Goal: Find specific page/section: Find specific page/section

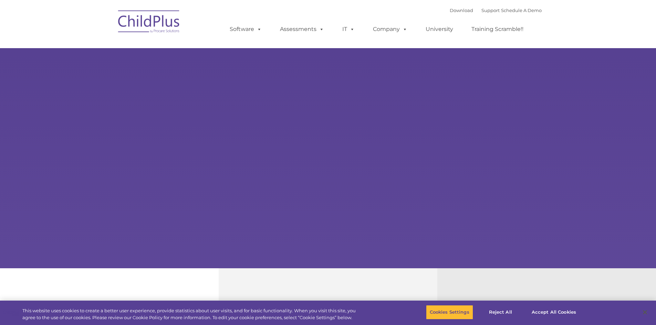
select select "MEDIUM"
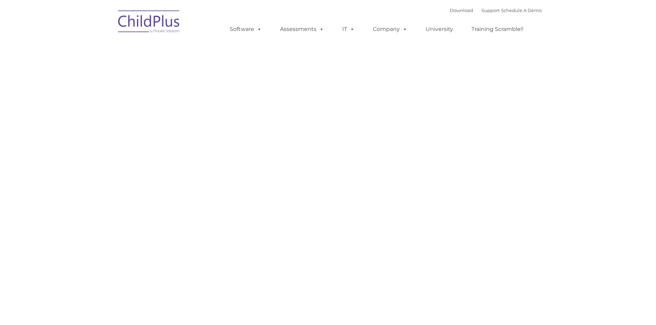
type input ""
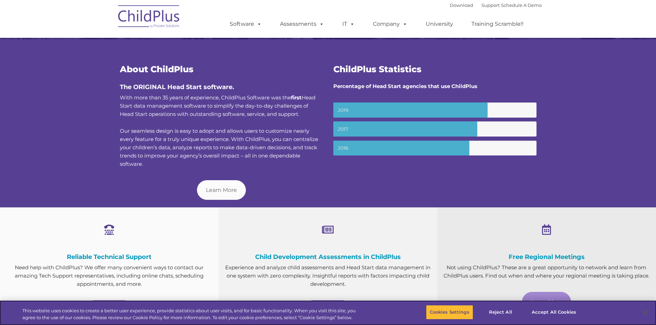
scroll to position [224, 0]
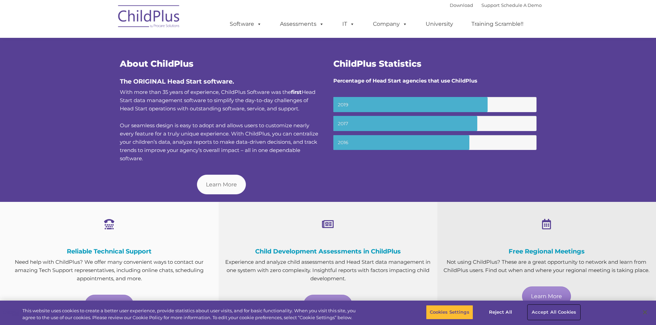
click at [543, 311] on button "Accept All Cookies" at bounding box center [554, 312] width 52 height 14
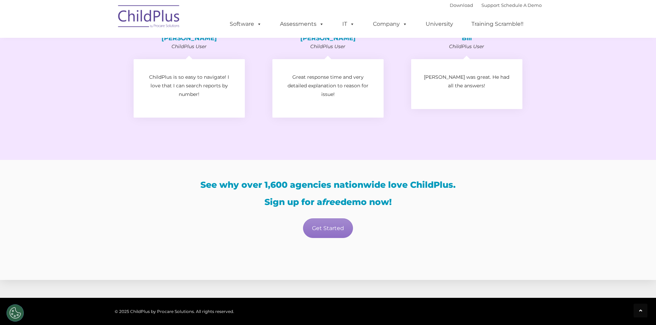
scroll to position [1175, 0]
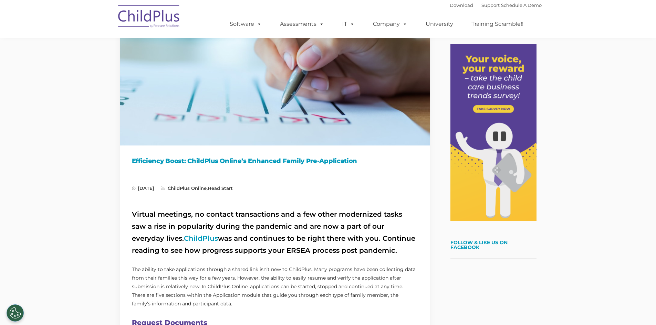
scroll to position [52, 0]
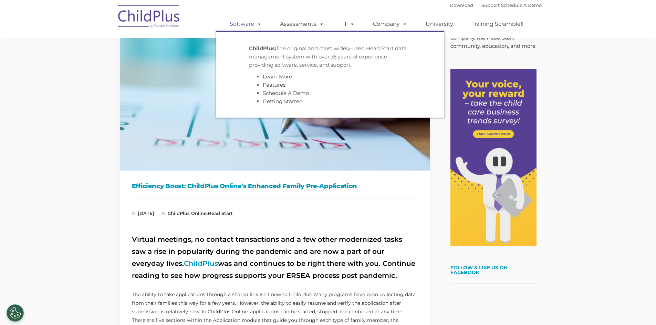
click at [255, 23] on span at bounding box center [258, 24] width 8 height 7
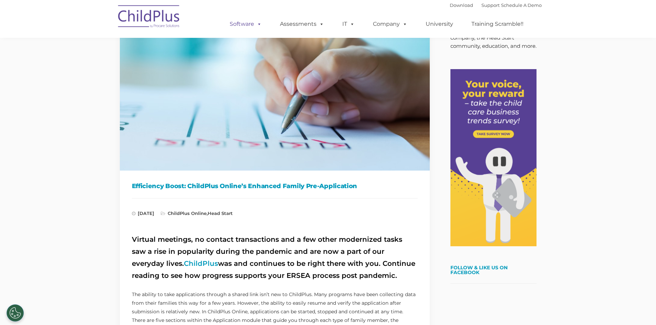
click at [256, 23] on span at bounding box center [258, 24] width 8 height 7
